Goal: Task Accomplishment & Management: Manage account settings

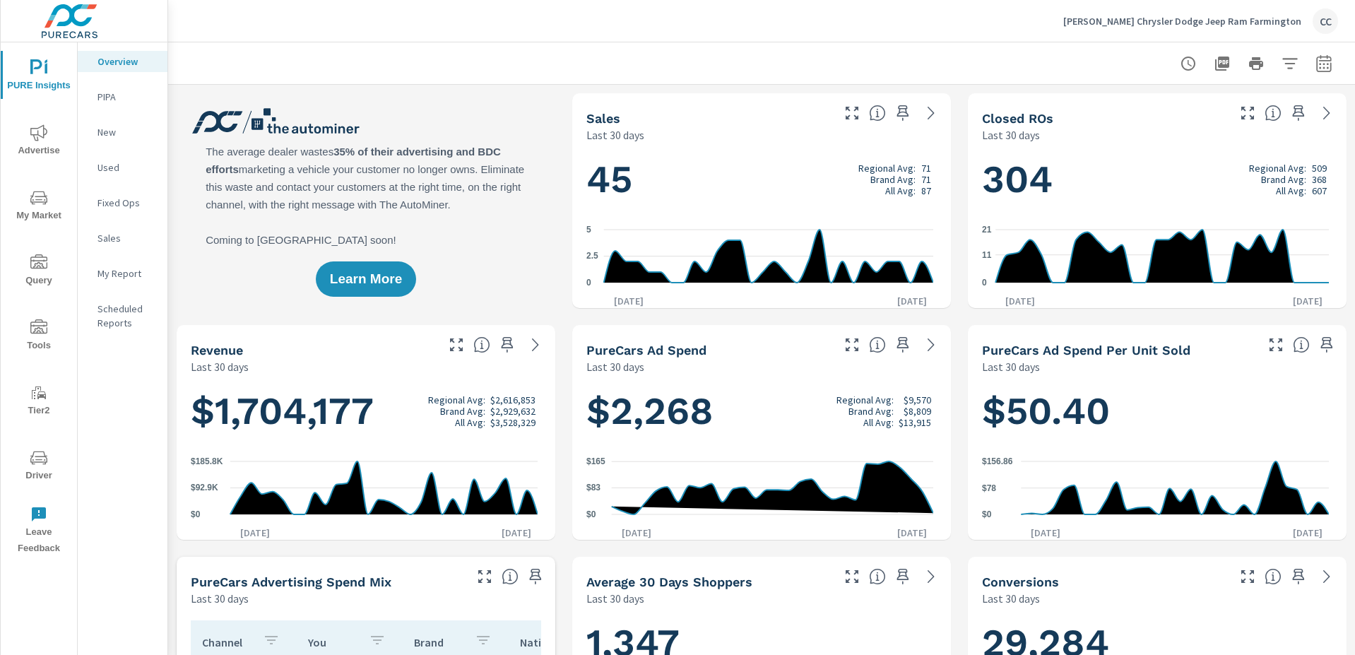
scroll to position [1981, 0]
click at [1183, 20] on p "[PERSON_NAME] Chrysler Dodge Jeep Ram Farmington" at bounding box center [1182, 21] width 238 height 13
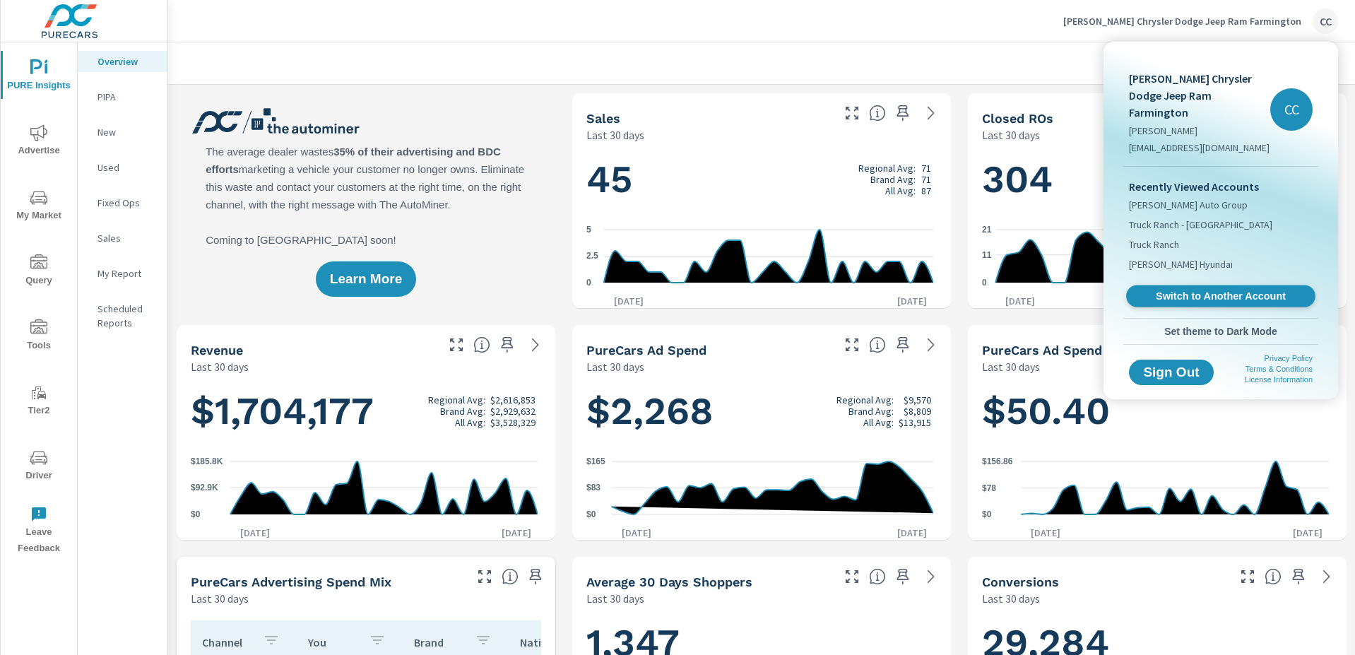
click at [1221, 290] on span "Switch to Another Account" at bounding box center [1220, 296] width 173 height 13
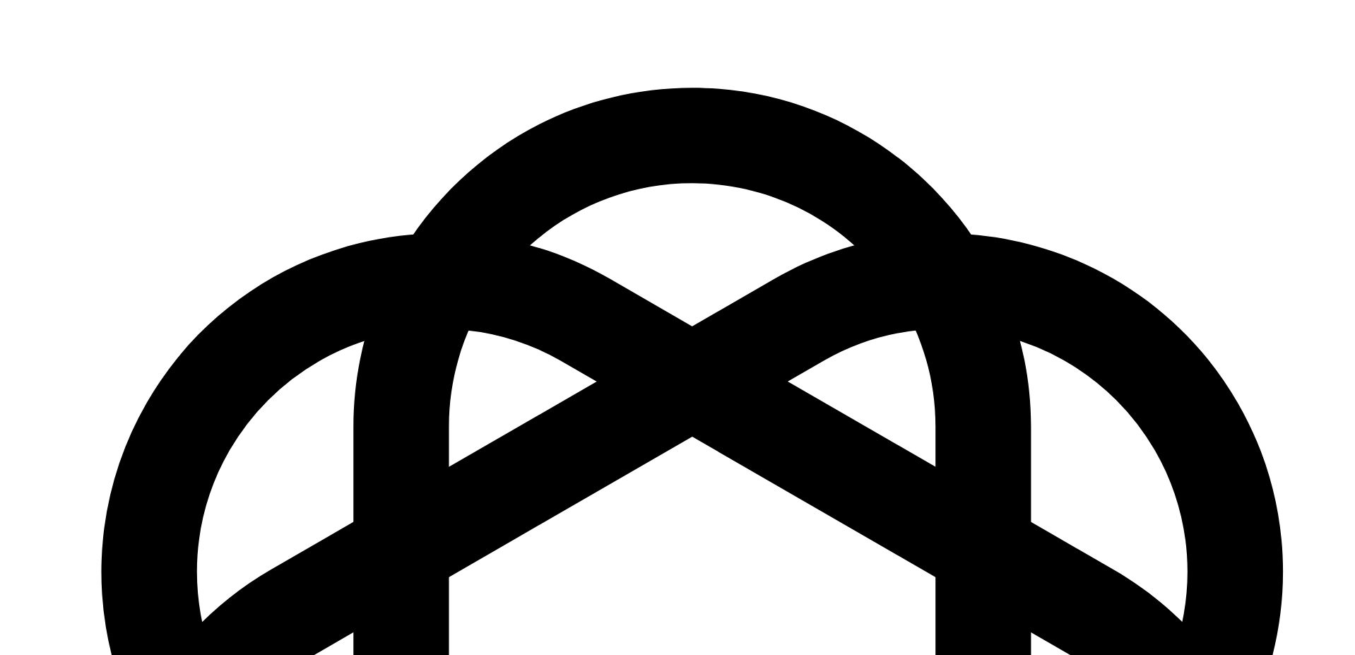
scroll to position [1981, 0]
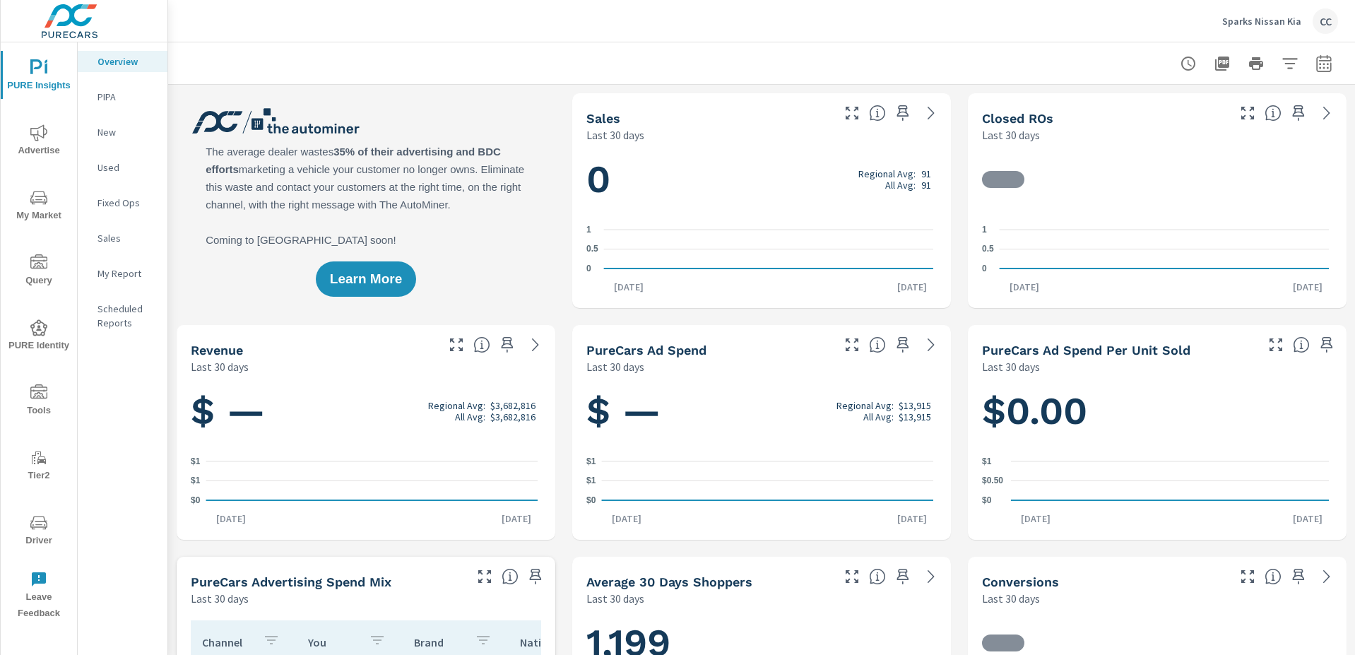
click at [42, 200] on icon "nav menu" at bounding box center [38, 197] width 17 height 17
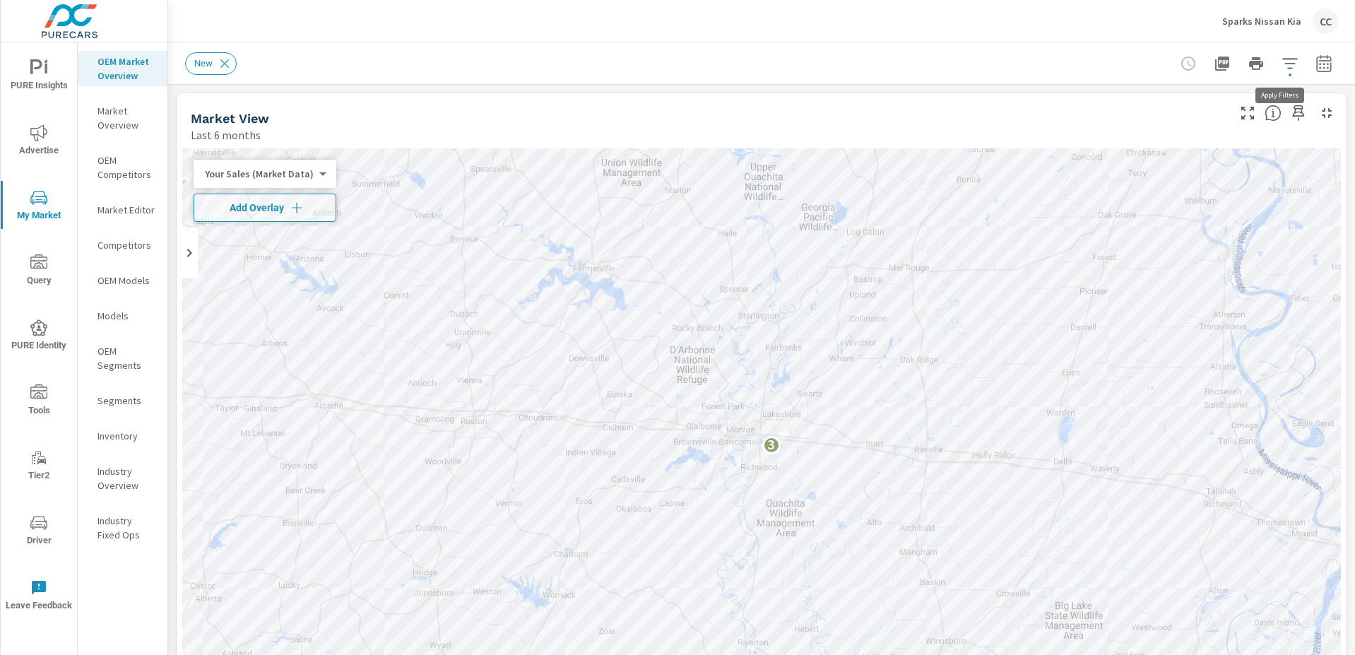
click at [1281, 65] on icon "button" at bounding box center [1289, 63] width 17 height 17
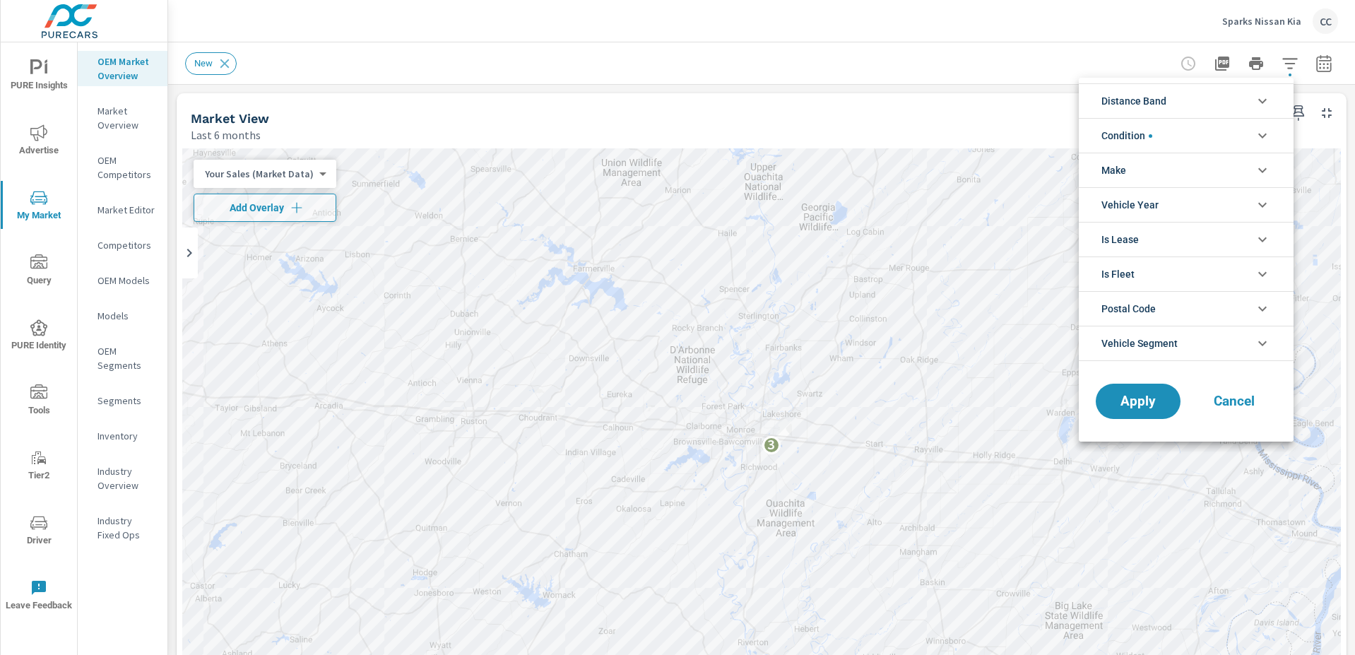
click at [1209, 107] on li "Distance Band" at bounding box center [1186, 100] width 215 height 35
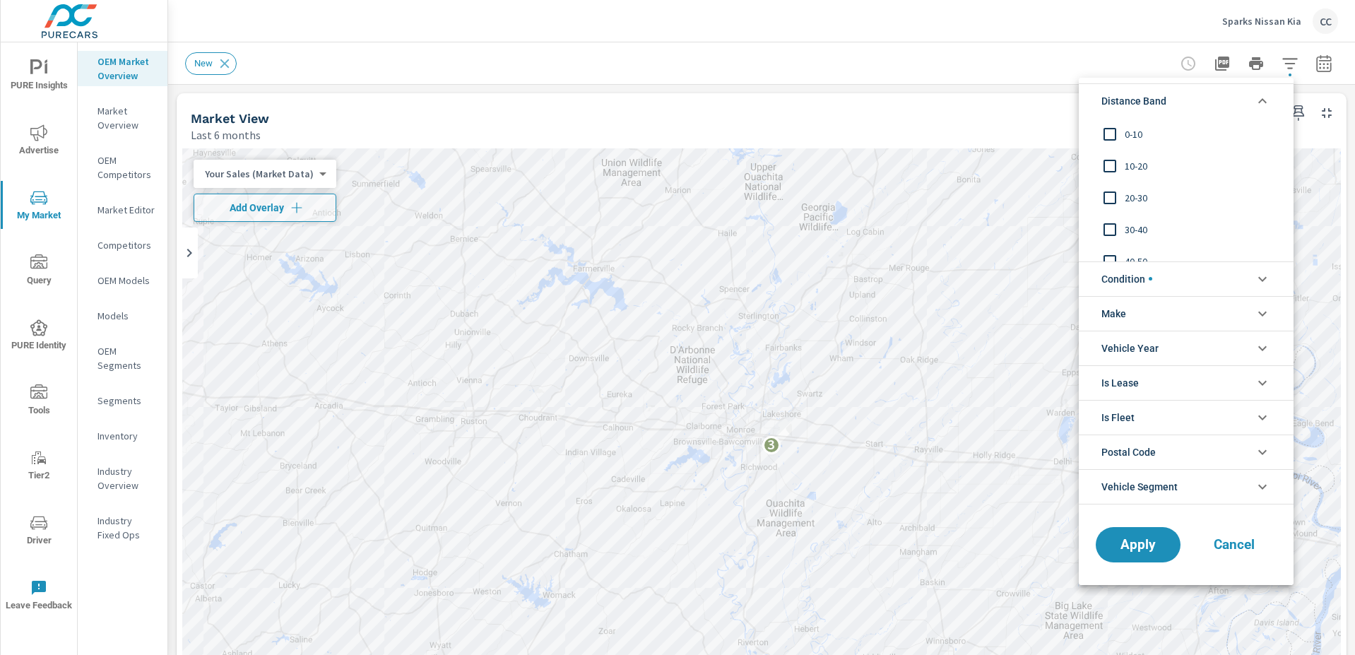
click at [1169, 133] on span "0-10" at bounding box center [1202, 134] width 155 height 17
click at [1155, 160] on span "10-20" at bounding box center [1202, 166] width 155 height 17
click at [1148, 193] on span "20-30" at bounding box center [1202, 197] width 155 height 17
click at [1142, 270] on span "Condition" at bounding box center [1126, 279] width 51 height 34
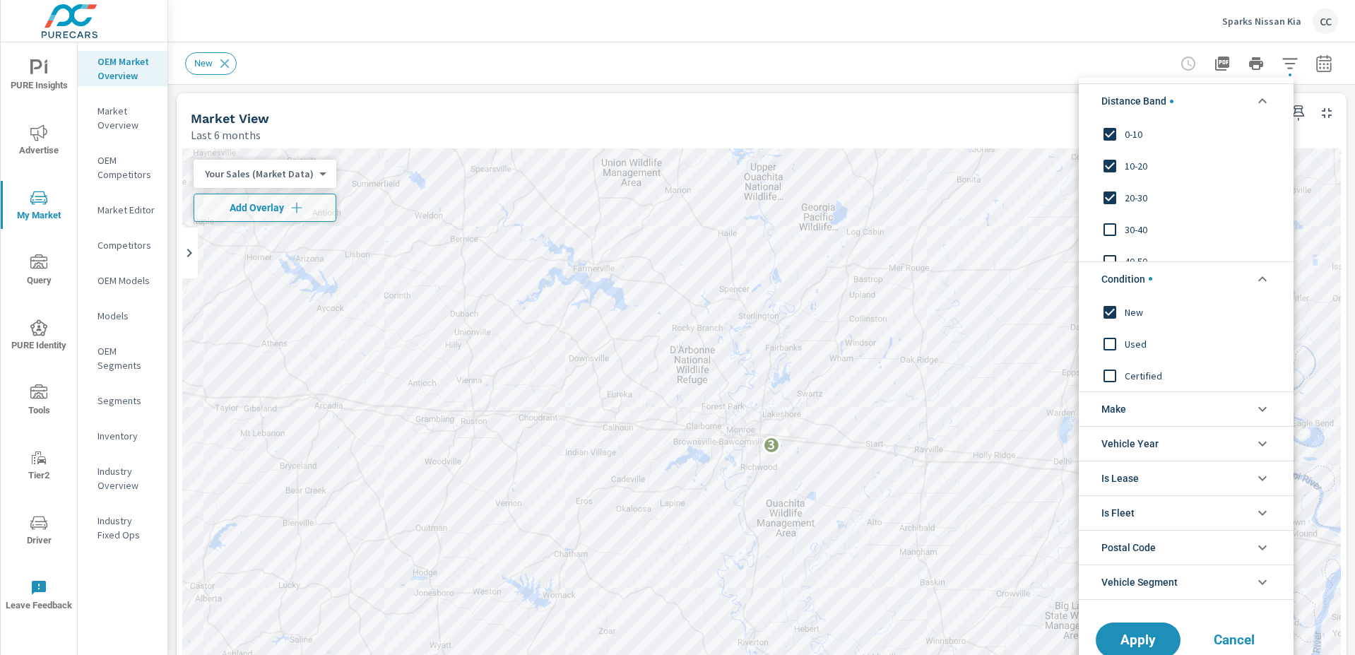
click at [1142, 415] on li "Make" at bounding box center [1186, 408] width 215 height 35
click at [1129, 443] on span "Nissan" at bounding box center [1202, 441] width 155 height 17
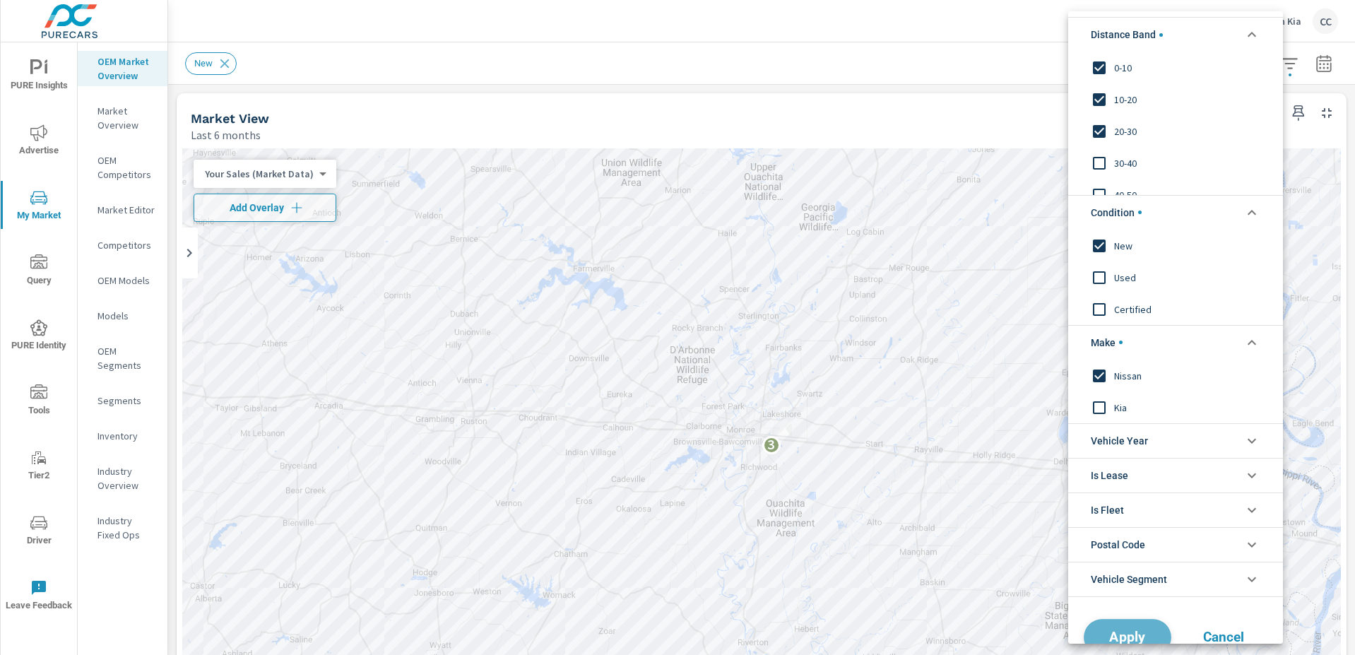
click at [1132, 633] on span "Apply" at bounding box center [1127, 636] width 58 height 13
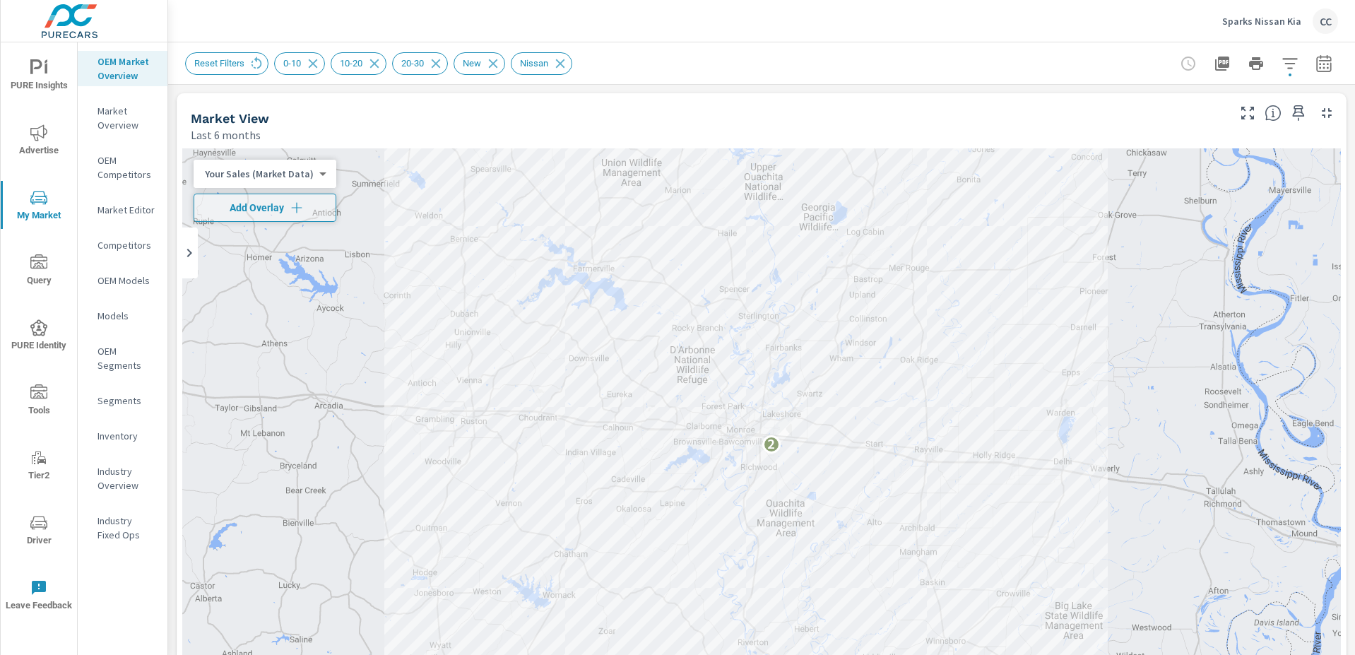
scroll to position [18, 0]
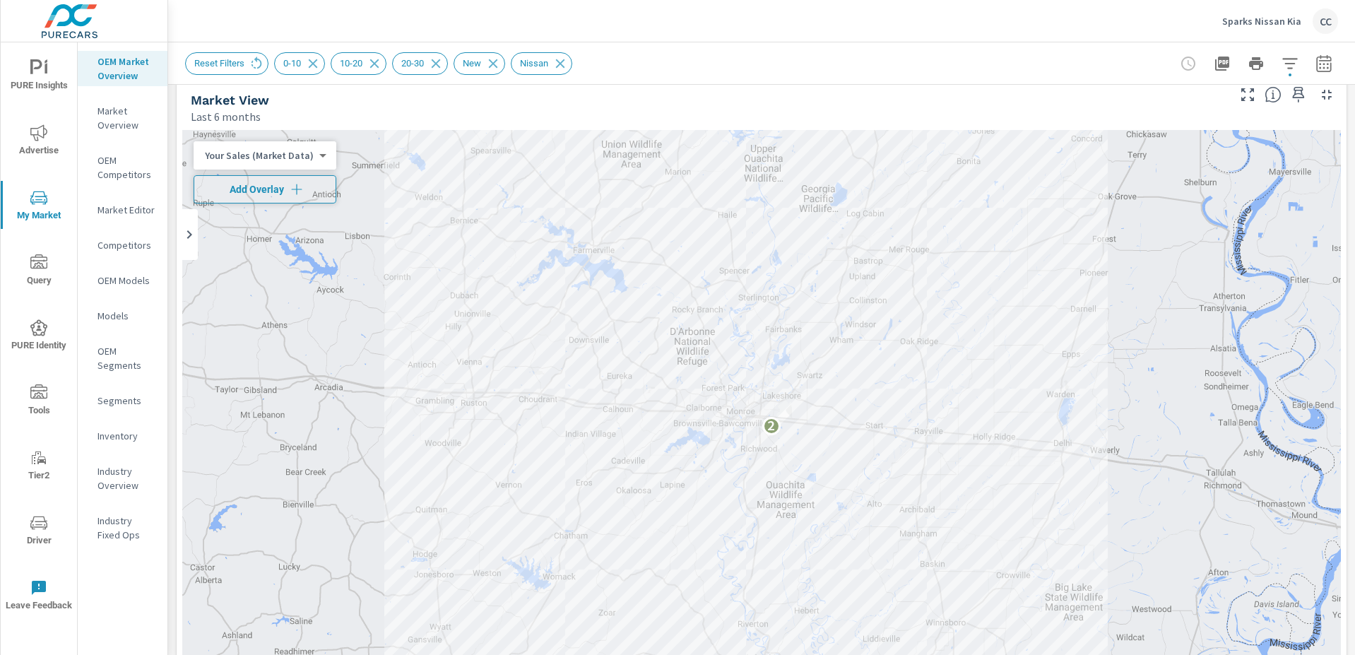
click at [269, 194] on span "Add Overlay" at bounding box center [265, 189] width 130 height 14
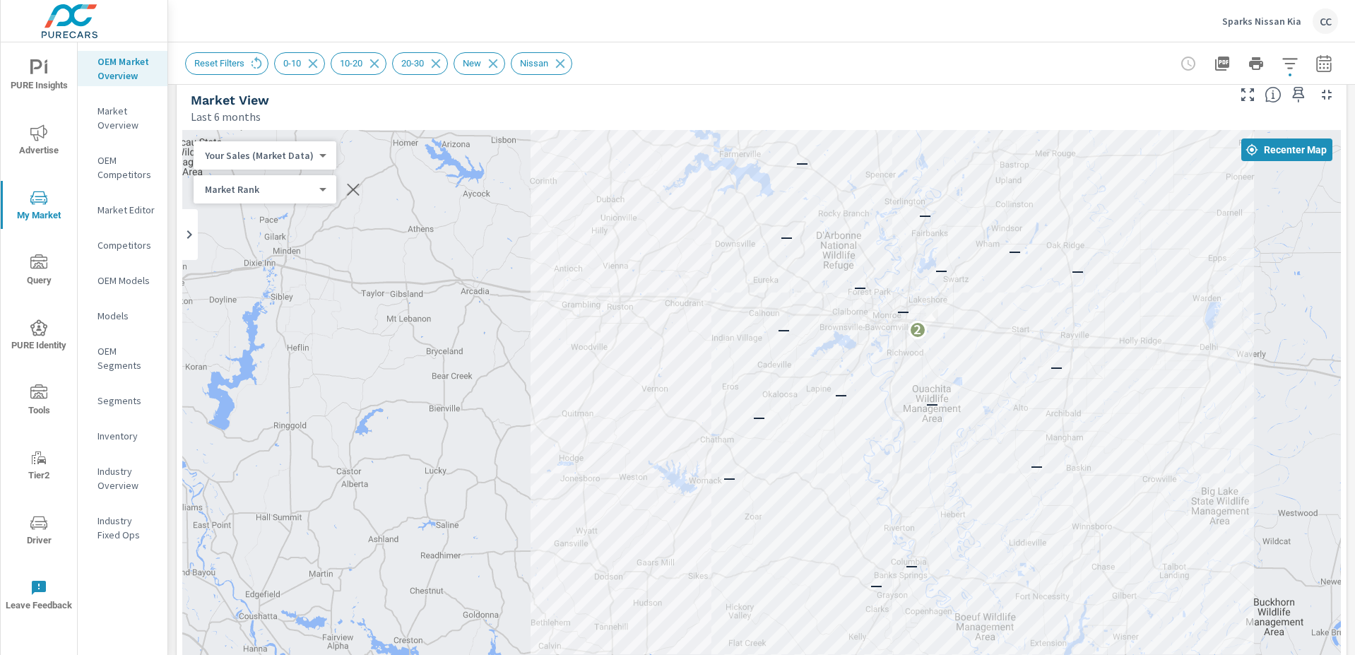
click at [637, 360] on div "— — — — — — — — 2 — — — — — — — — — —" at bounding box center [761, 417] width 1158 height 574
click at [499, 403] on div "— — — — — — — — 2 — — — — — — — — — —" at bounding box center [761, 417] width 1158 height 574
click at [1286, 25] on p "Sparks Nissan Kia" at bounding box center [1261, 21] width 79 height 13
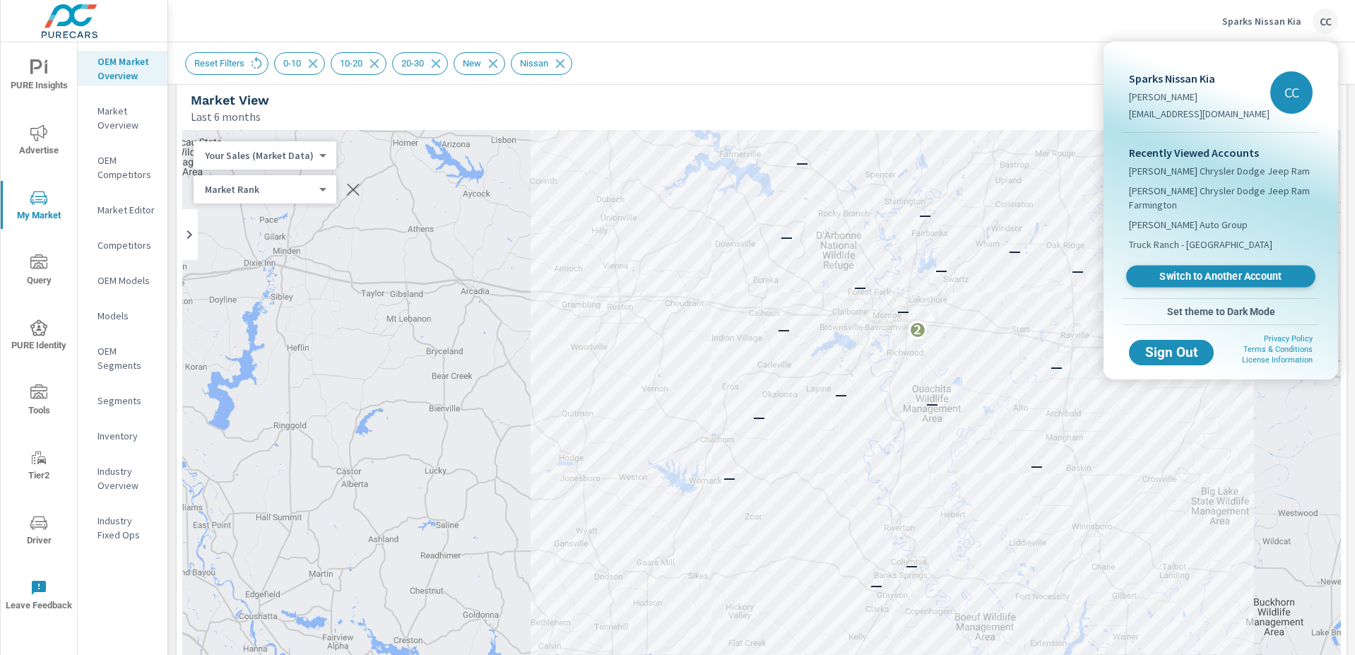
click at [1210, 278] on span "Switch to Another Account" at bounding box center [1220, 276] width 173 height 13
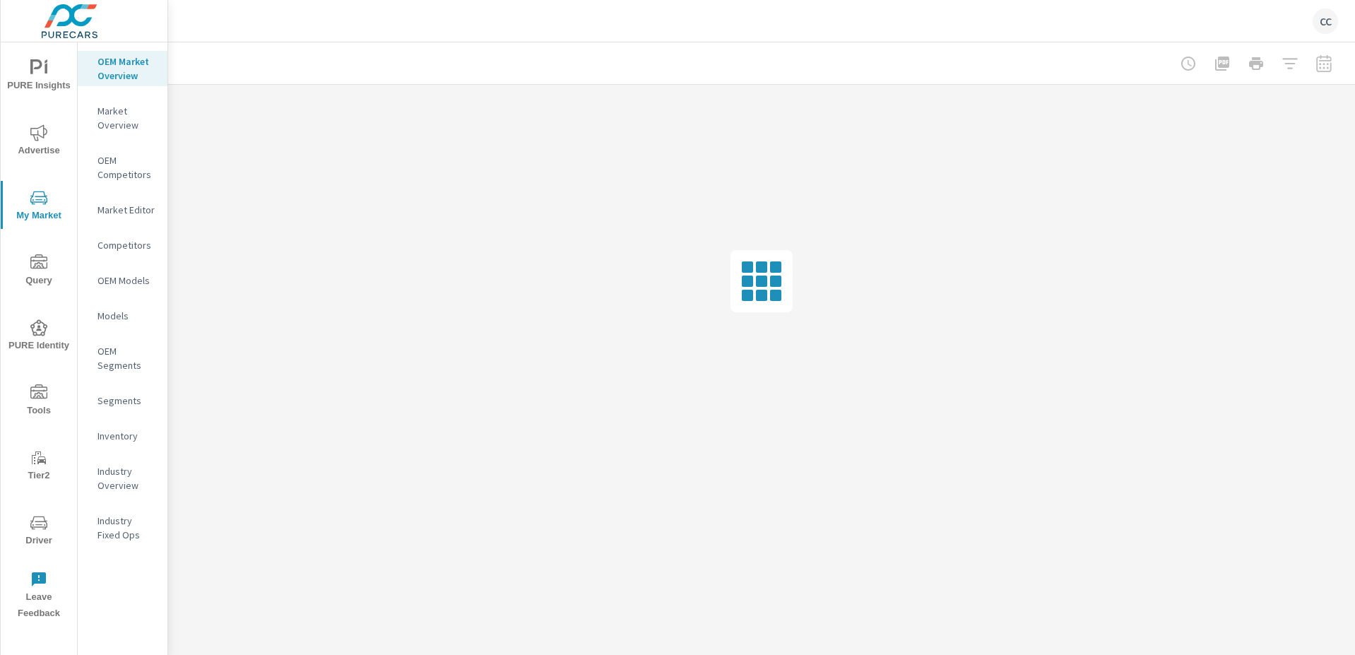
scroll to position [1981, 0]
